Goal: Task Accomplishment & Management: Use online tool/utility

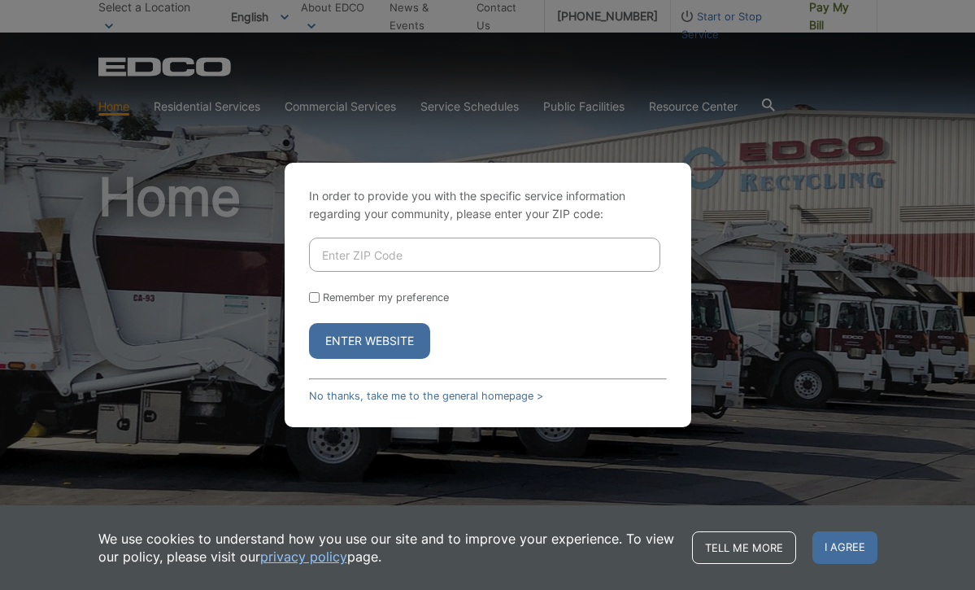
click at [343, 261] on input "Enter ZIP Code" at bounding box center [484, 255] width 351 height 34
type input "92025"
click at [360, 336] on button "Enter Website" at bounding box center [369, 341] width 121 height 36
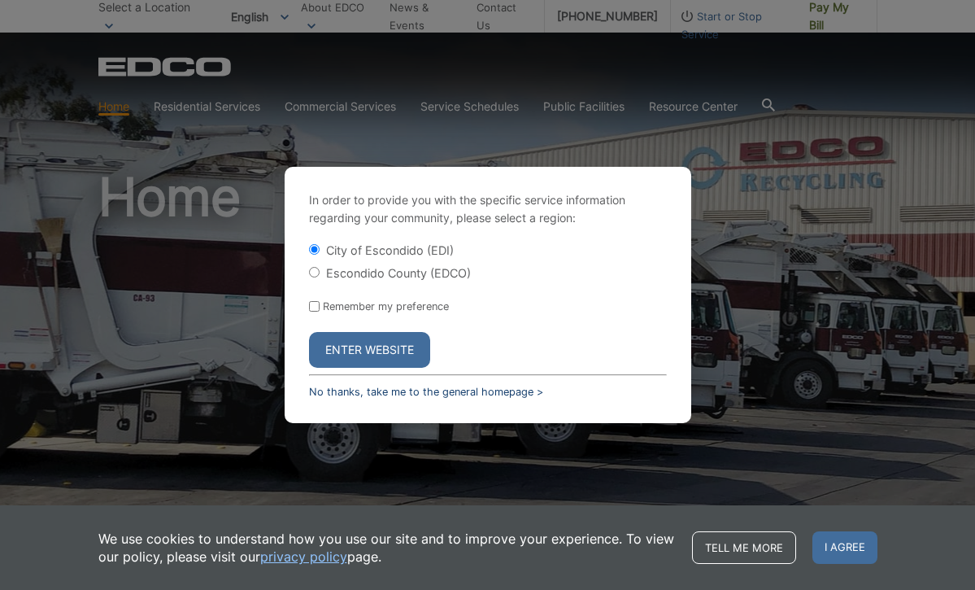
click at [403, 390] on link "No thanks, take me to the general homepage >" at bounding box center [426, 392] width 234 height 12
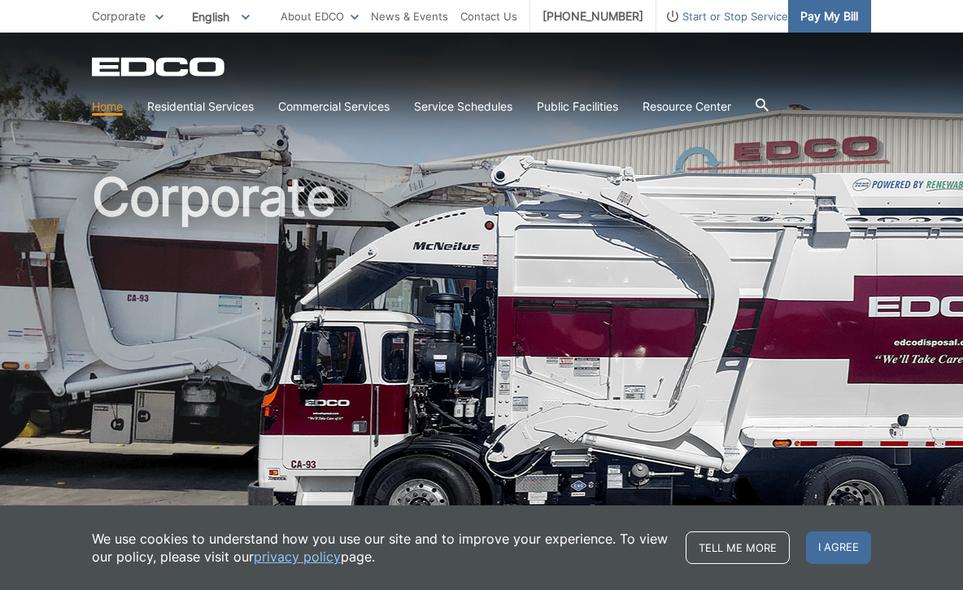
click at [822, 13] on span "Pay My Bill" at bounding box center [829, 16] width 58 height 18
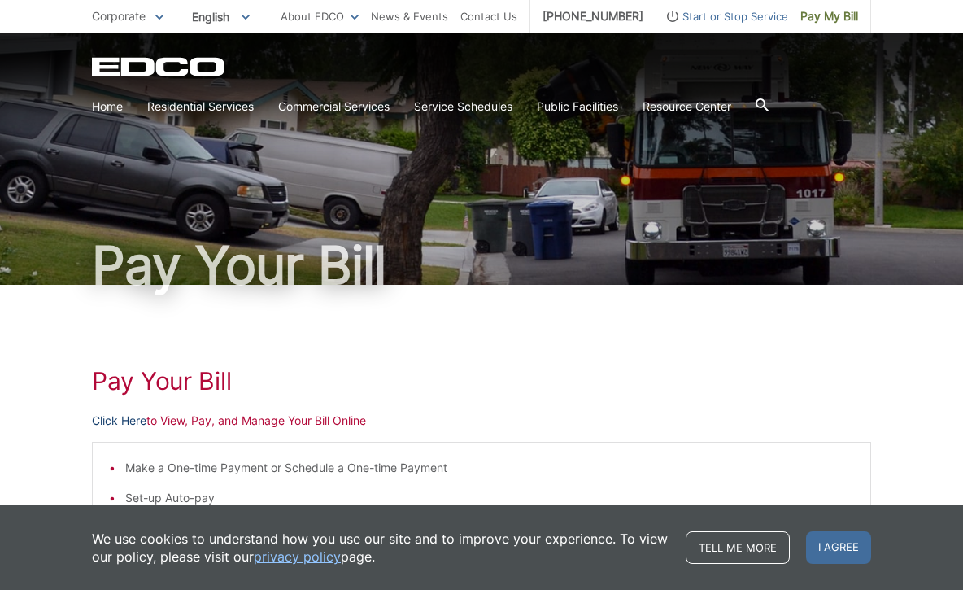
click at [129, 422] on link "Click Here" at bounding box center [119, 421] width 55 height 18
